Goal: Task Accomplishment & Management: Use online tool/utility

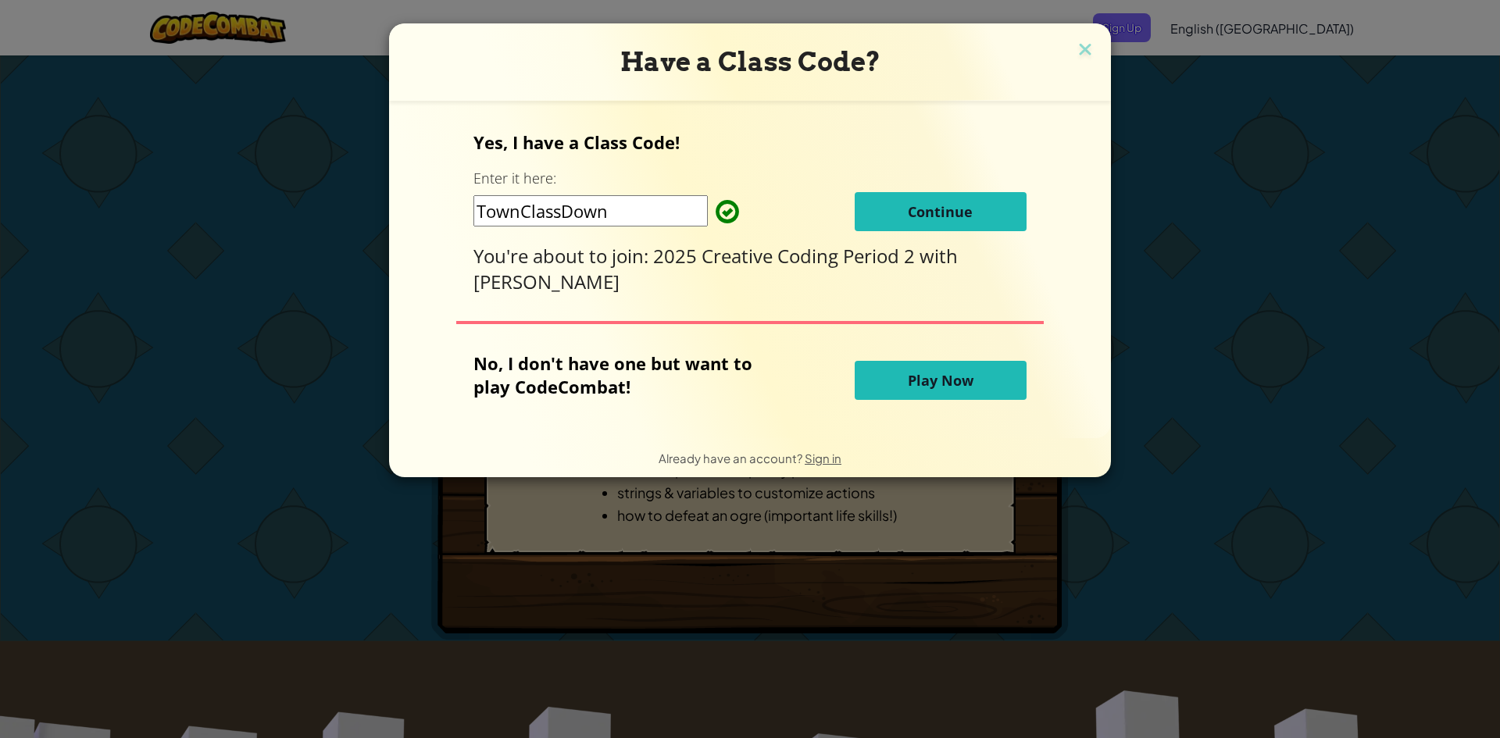
click at [943, 211] on span "Continue" at bounding box center [940, 211] width 65 height 19
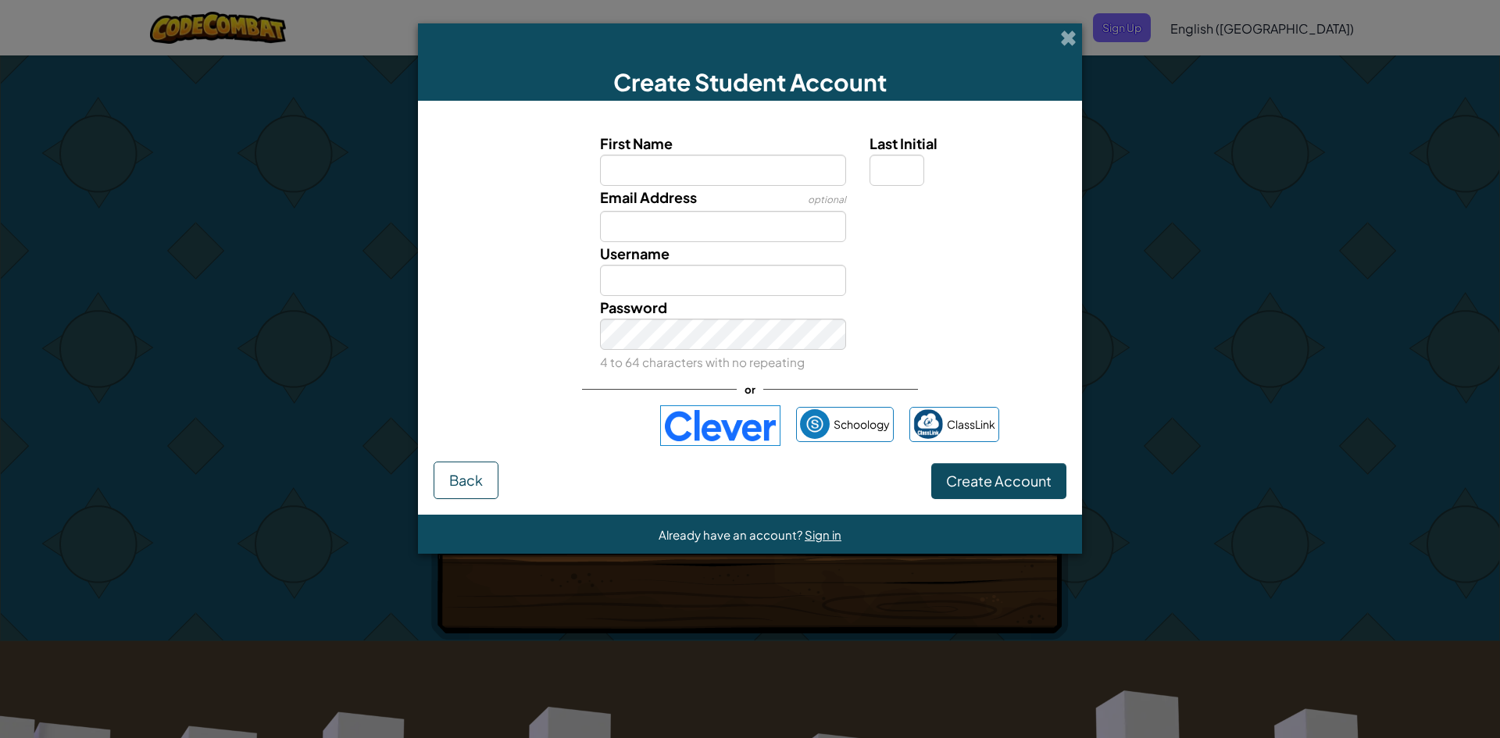
click at [720, 413] on img at bounding box center [720, 425] width 120 height 41
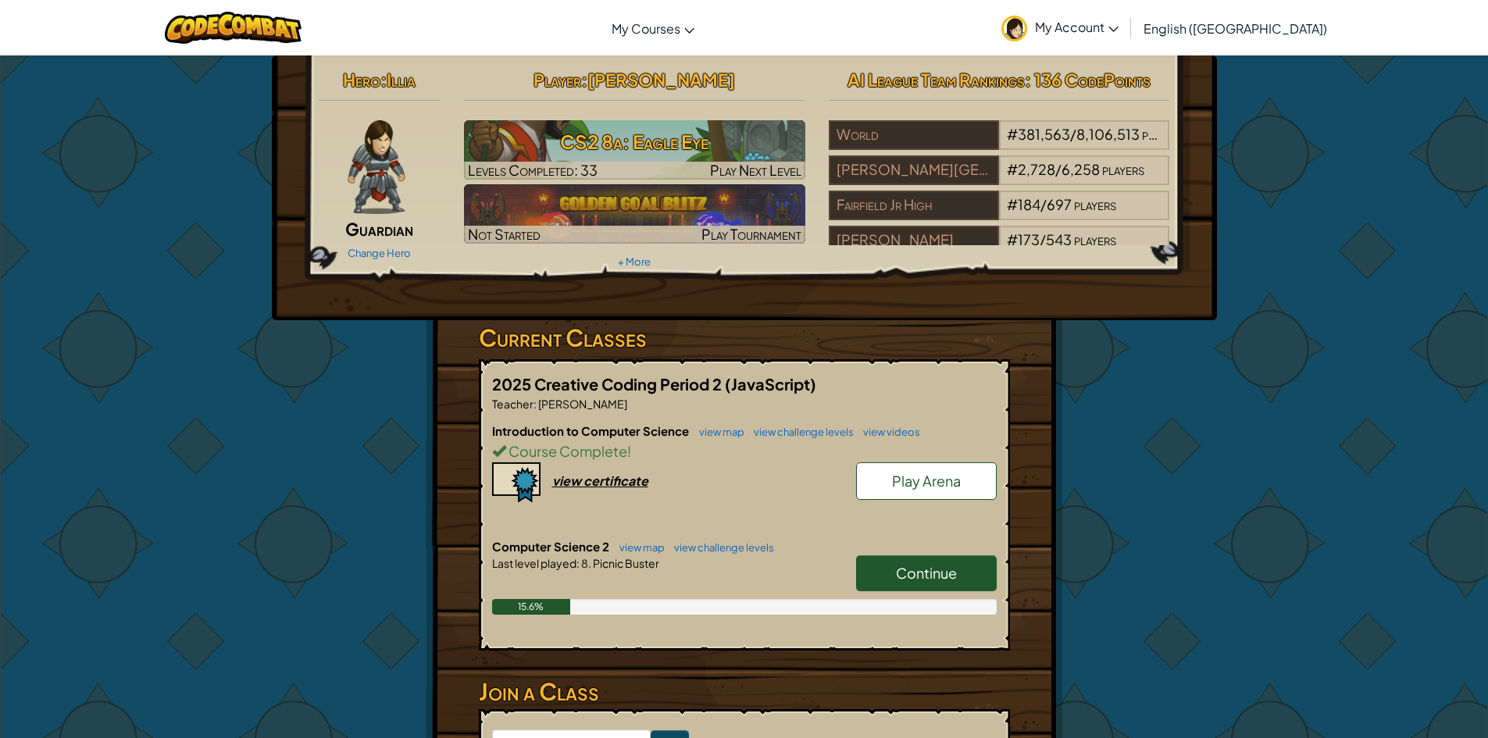
click at [909, 571] on span "Continue" at bounding box center [926, 573] width 61 height 18
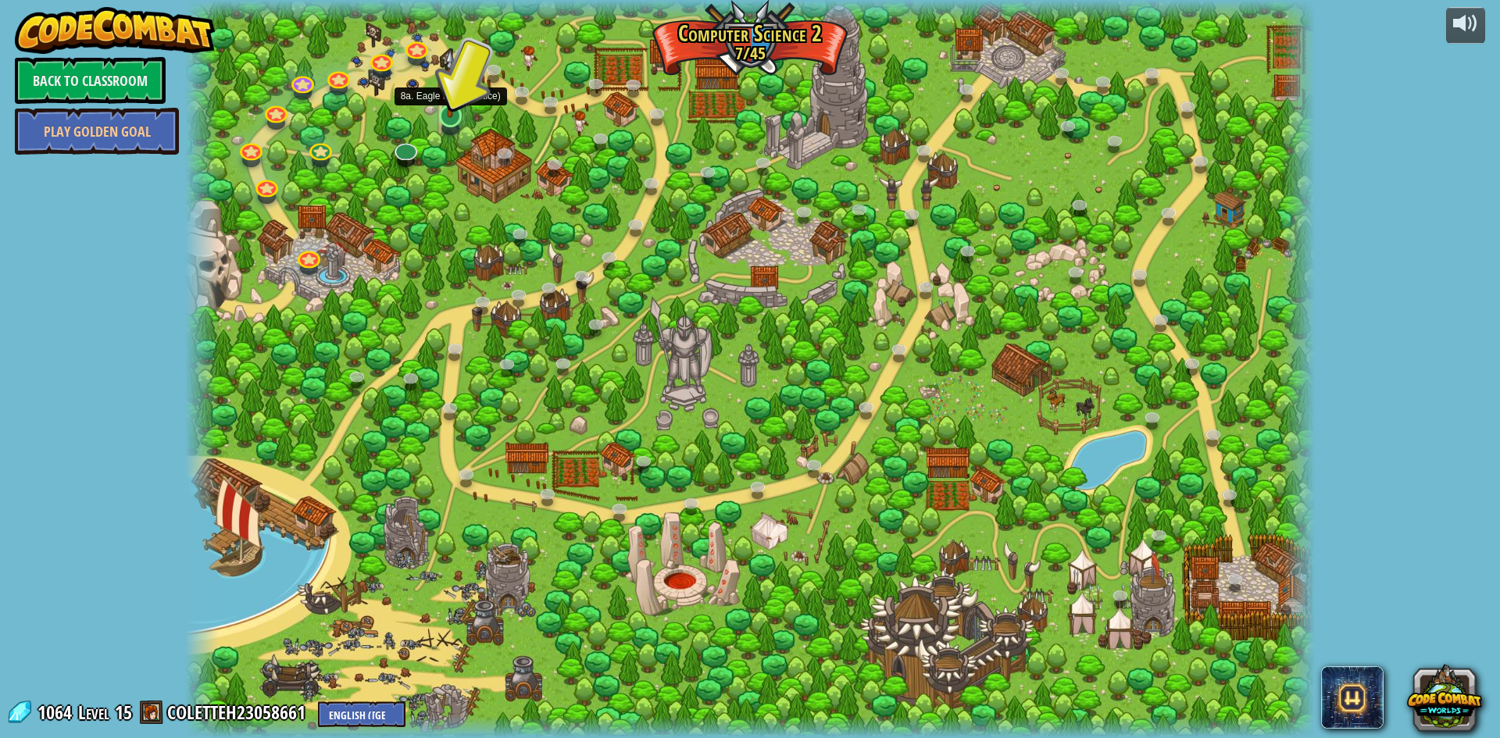
click at [455, 111] on img at bounding box center [450, 83] width 30 height 70
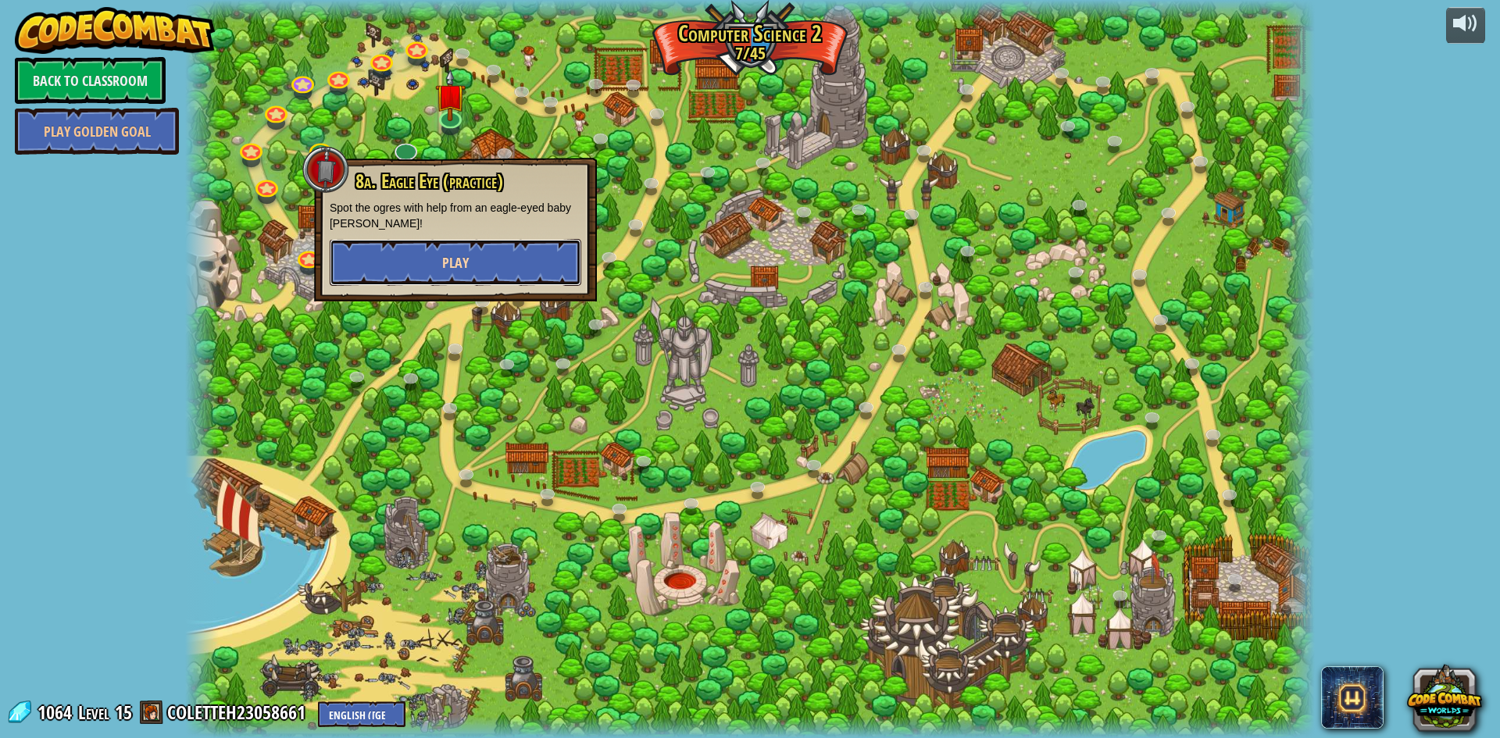
click at [491, 263] on button "Play" at bounding box center [456, 262] width 252 height 47
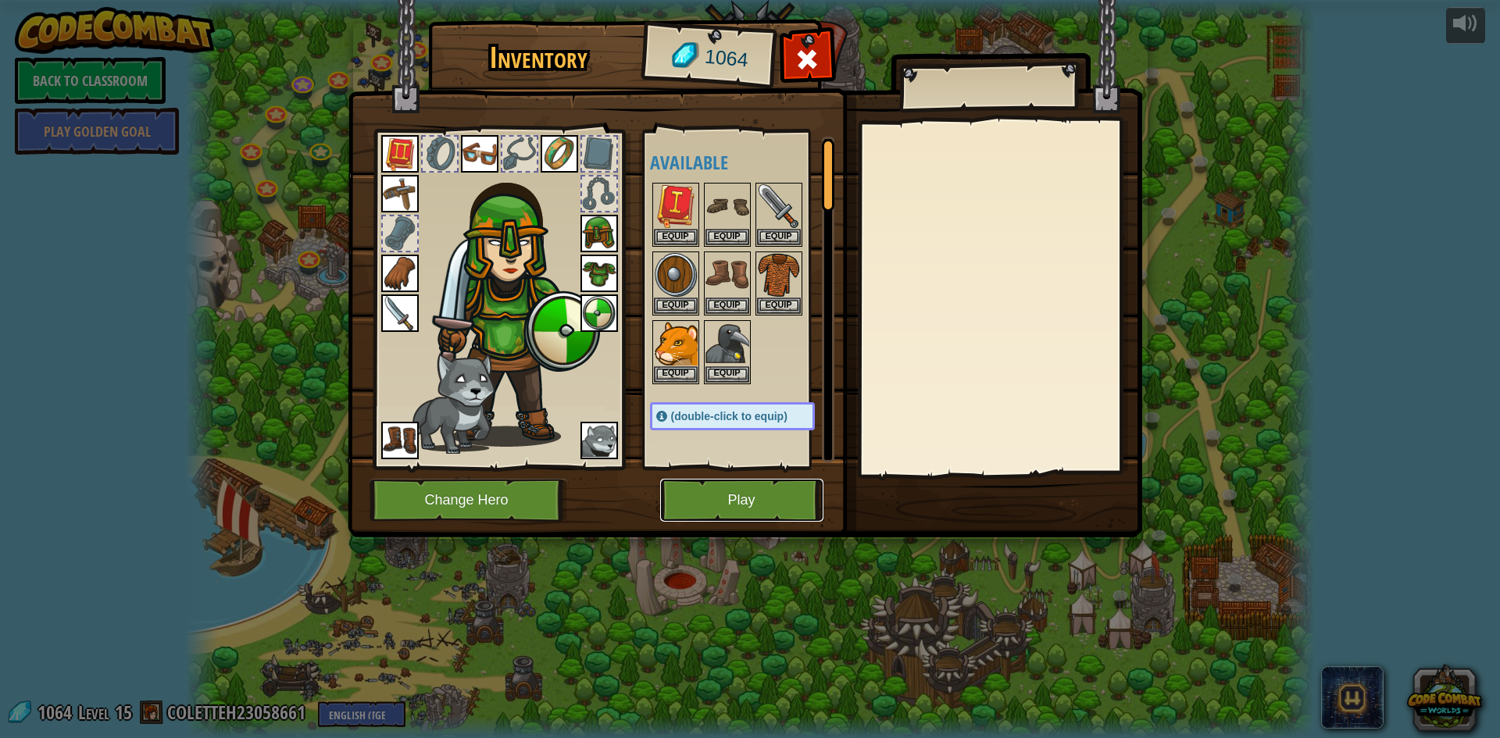
click at [730, 498] on button "Play" at bounding box center [741, 500] width 163 height 43
